Goal: Ask a question

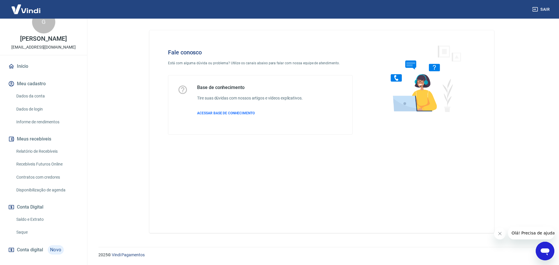
scroll to position [87, 0]
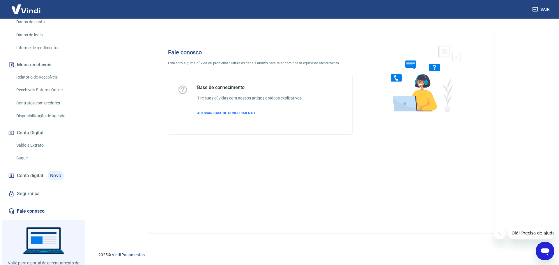
click at [543, 250] on icon "Open messaging window" at bounding box center [544, 252] width 9 height 7
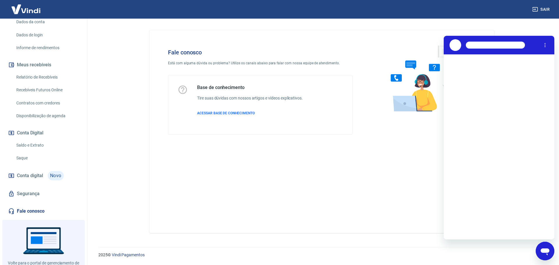
scroll to position [0, 0]
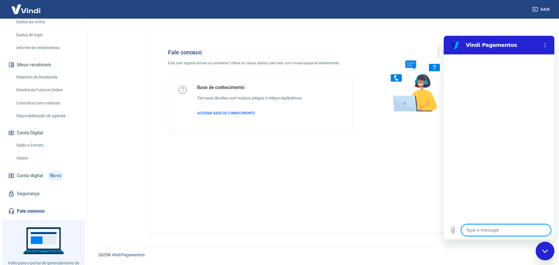
click at [491, 230] on textarea at bounding box center [506, 230] width 90 height 12
click at [490, 230] on textarea at bounding box center [506, 230] width 90 height 12
type textarea "m"
type textarea "x"
type textarea "me"
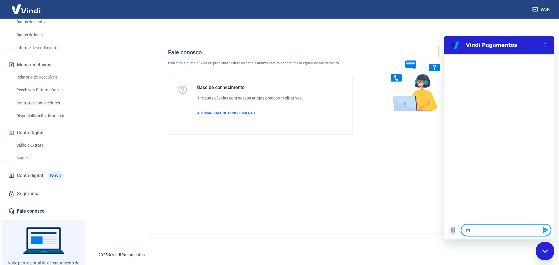
type textarea "x"
type textarea "mei"
type textarea "x"
type textarea "meio"
type textarea "x"
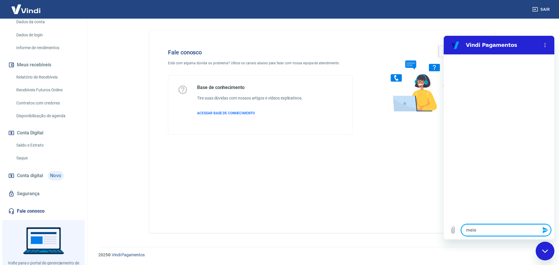
type textarea "meios"
type textarea "x"
type textarea "meios"
type textarea "x"
type textarea "meios d"
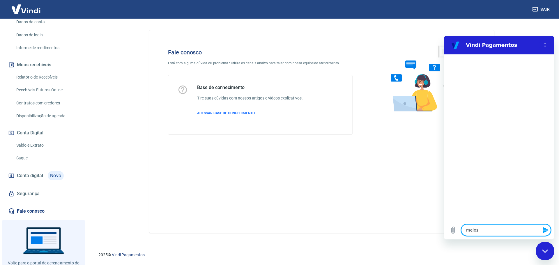
type textarea "x"
type textarea "meios de"
type textarea "x"
type textarea "meios de"
type textarea "x"
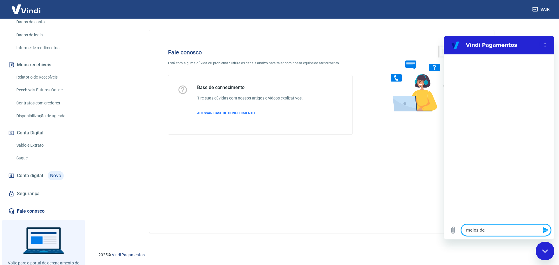
type textarea "meios de p"
type textarea "x"
type textarea "meios de pa"
type textarea "x"
type textarea "meios de pag"
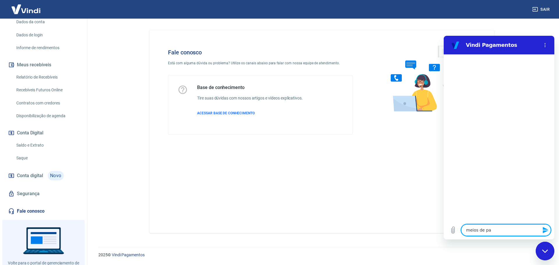
type textarea "x"
type textarea "meios de paga"
type textarea "x"
type textarea "meios de pagam"
type textarea "x"
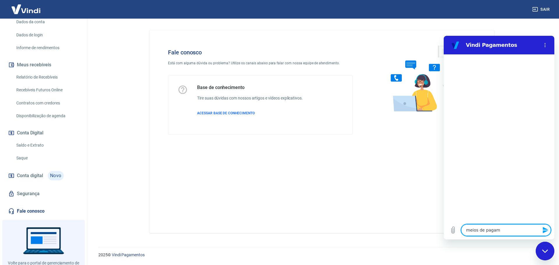
type textarea "meios de pagame"
type textarea "x"
type textarea "meios de pagamen"
type textarea "x"
type textarea "meios de pagament"
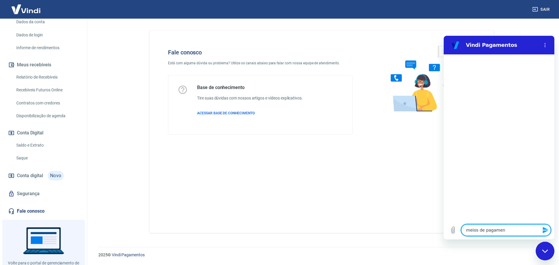
type textarea "x"
type textarea "meios de pagamento"
type textarea "x"
type textarea "meios de pagamento"
type textarea "x"
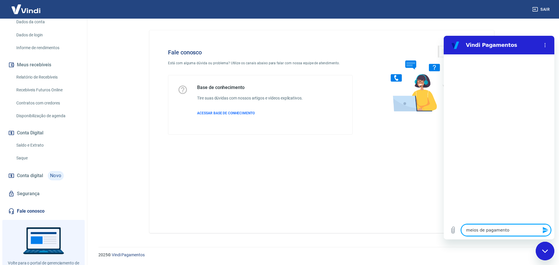
type textarea "meios de pagamento v"
type textarea "x"
type textarea "meios de pagamento vi"
type textarea "x"
type textarea "meios de pagamento vi"
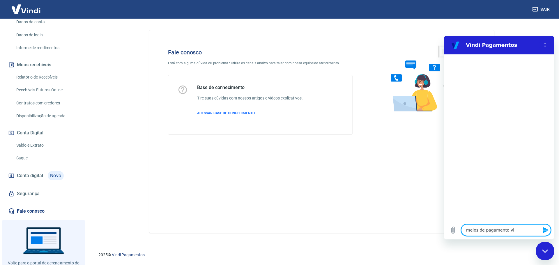
type textarea "x"
type textarea "meios de pagamento vi"
type textarea "x"
type textarea "meios de pagamento via"
type textarea "x"
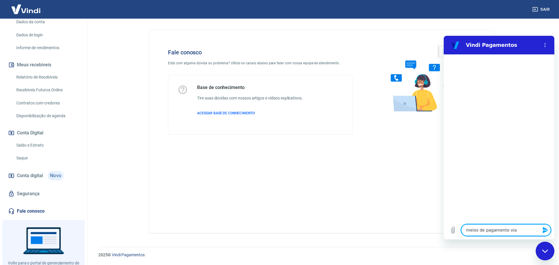
type textarea "meios de pagamento via"
type textarea "x"
type textarea "meios de pagamento via c"
type textarea "x"
type textarea "meios de pagamento via ca"
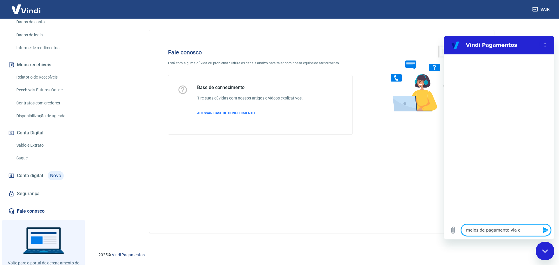
type textarea "x"
type textarea "meios de pagamento via car"
type textarea "x"
type textarea "meios de pagamento via cart"
type textarea "x"
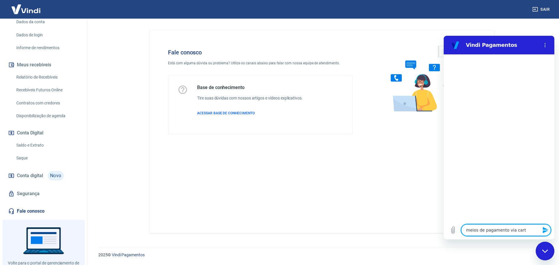
type textarea "meios de pagamento via cartã"
type textarea "x"
type textarea "meios de pagamento via cartão"
type textarea "x"
type textarea "meios de pagamento via cartão"
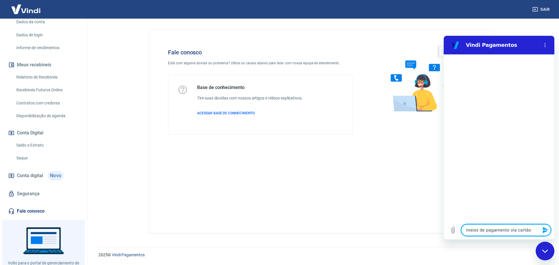
type textarea "x"
type textarea "meios de pagamento via cartão e"
type textarea "x"
type textarea "meios de pagamento via cartão es"
type textarea "x"
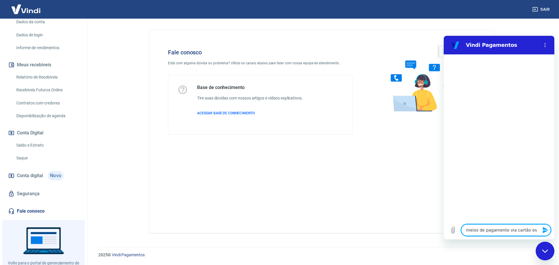
type textarea "meios de pagamento via cartão est"
type textarea "x"
type textarea "meios de pagamento via cartão estã"
type textarea "x"
type textarea "meios de pagamento via cartão estão"
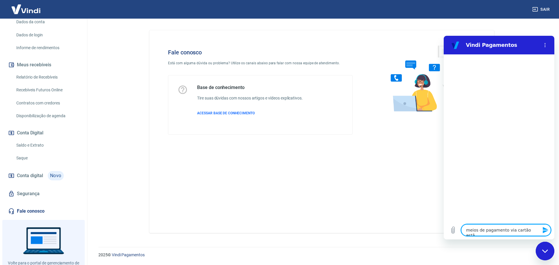
type textarea "x"
type textarea "meios de pagamento via cartão estão"
type textarea "x"
type textarea "meios de pagamento via cartão estão b"
type textarea "x"
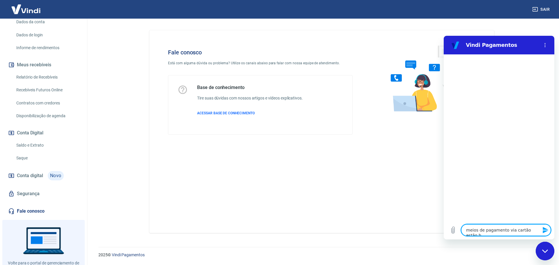
type textarea "meios de pagamento via cartão estão bl"
type textarea "x"
type textarea "meios de pagamento via cartão estão blo"
type textarea "x"
type textarea "meios de pagamento via cartão estão bloq"
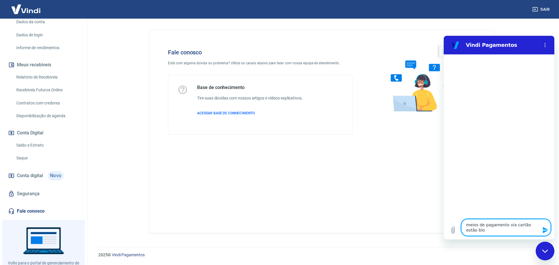
type textarea "x"
type textarea "meios de pagamento via cartão estão bloqu"
type textarea "x"
type textarea "meios de pagamento via cartão estão bloque"
type textarea "x"
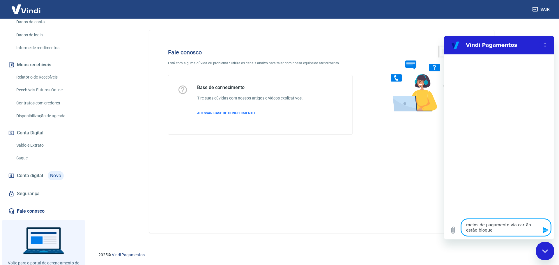
type textarea "meios de pagamento via cartão estão bloquea"
type textarea "x"
type textarea "meios de pagamento via cartão estão bloquead"
type textarea "x"
type textarea "meios de pagamento via cartão estão bloqueado"
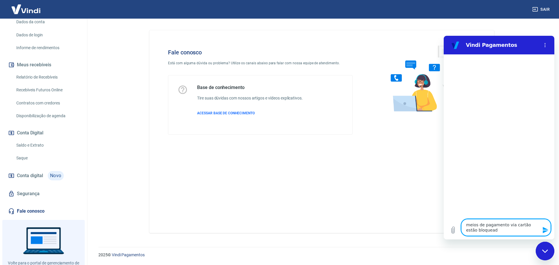
type textarea "x"
type textarea "meios de pagamento via cartão estão bloqueados"
type textarea "x"
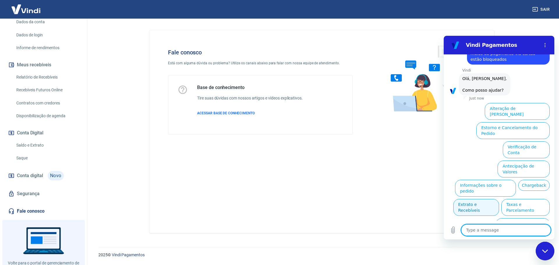
scroll to position [20, 0]
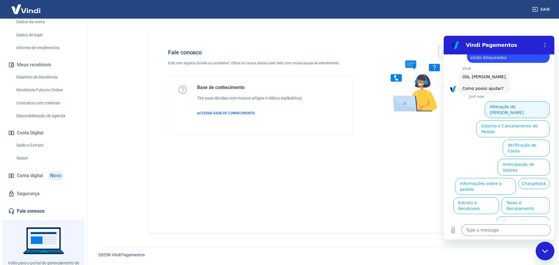
click at [520, 108] on button "Alteração de Dados Cadastrais" at bounding box center [517, 109] width 65 height 17
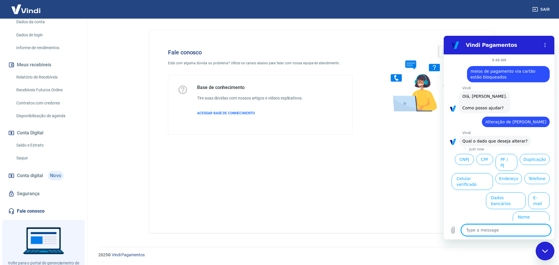
click at [493, 211] on div "9:48 AM says: meios de pagamento via cartão estão bloqueados Sent · Just now Vi…" at bounding box center [499, 137] width 111 height 166
click at [487, 215] on div "9:48 AM says: meios de pagamento via cartão estão bloqueados Sent · Just now Vi…" at bounding box center [499, 137] width 111 height 166
click at [483, 204] on ul "CNPJ CPF PF / PJ Duplicação Celular verificado Endereço Telefone Dados bancário…" at bounding box center [498, 190] width 101 height 77
click at [228, 140] on div "Fale conosco Está com alguma dúvida ou problema? Utilize os canais abaixo para …" at bounding box center [260, 92] width 203 height 104
click at [205, 109] on div "Base de conhecimento Tire suas dúvidas com nossos artigos e vídeos explicativos…" at bounding box center [250, 105] width 106 height 40
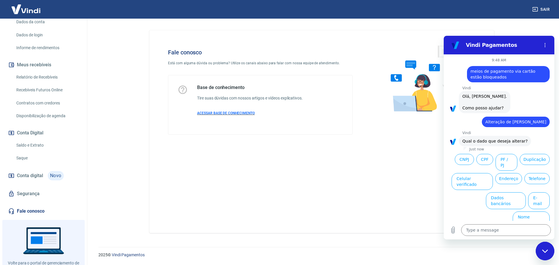
click at [206, 114] on span "ACESSAR BASE DE CONHECIMENTO" at bounding box center [226, 113] width 58 height 4
click at [370, 201] on div "Fale conosco Está com alguma dúvida ou problema? Utilize os canais abaixo para …" at bounding box center [321, 131] width 345 height 203
click at [540, 254] on div "Close messaging window" at bounding box center [544, 250] width 17 height 17
type textarea "x"
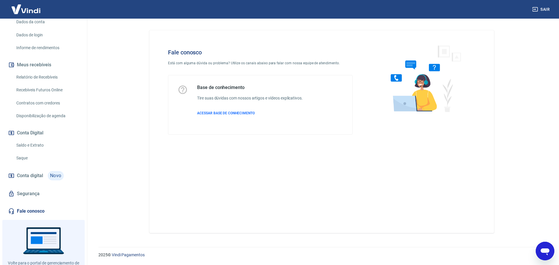
click at [389, 216] on div "Fale conosco Está com alguma dúvida ou problema? Utilize os canais abaixo para …" at bounding box center [321, 131] width 345 height 203
